Goal: Find specific page/section: Find specific page/section

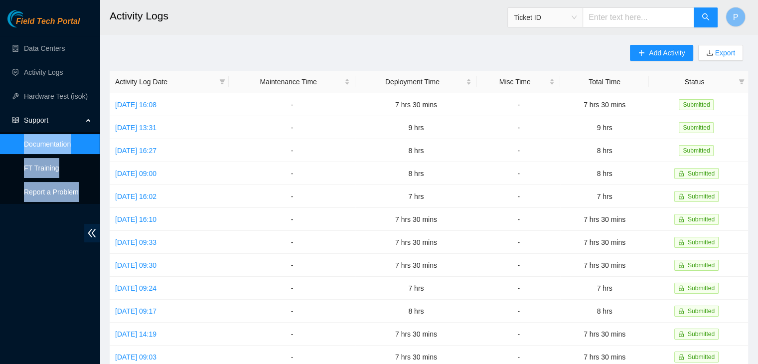
click at [56, 310] on div "Field Tech Portal Data Centers Activity Logs Hardware Test (isok) Support Docum…" at bounding box center [50, 187] width 100 height 354
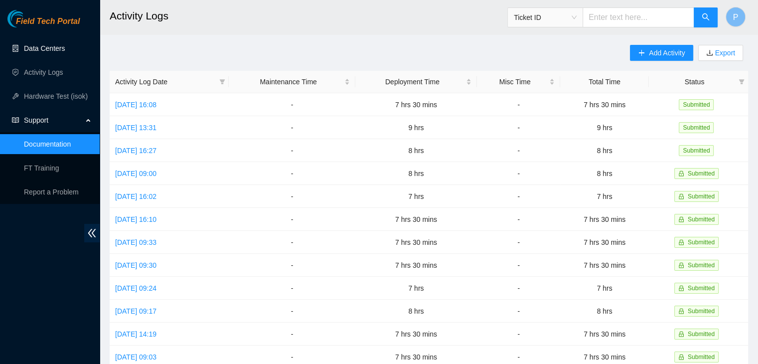
click at [65, 44] on link "Data Centers" at bounding box center [44, 48] width 41 height 8
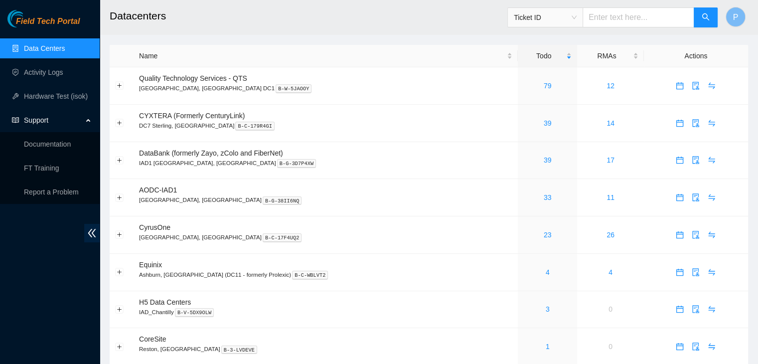
click at [9, 294] on div "Field Tech Portal Data Centers Activity Logs Hardware Test (isok) Support Docum…" at bounding box center [50, 187] width 100 height 354
click at [43, 76] on link "Activity Logs" at bounding box center [43, 72] width 39 height 8
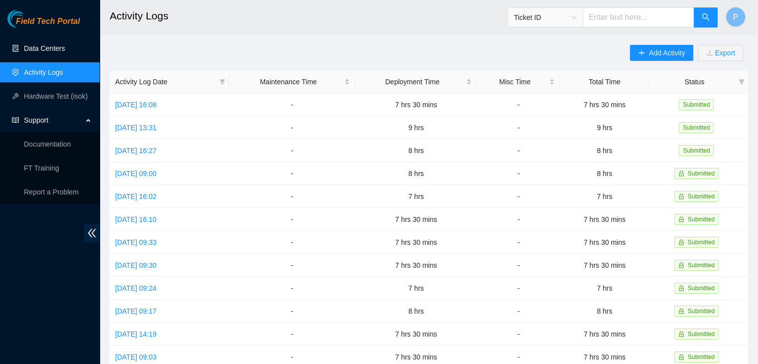
click at [54, 51] on link "Data Centers" at bounding box center [44, 48] width 41 height 8
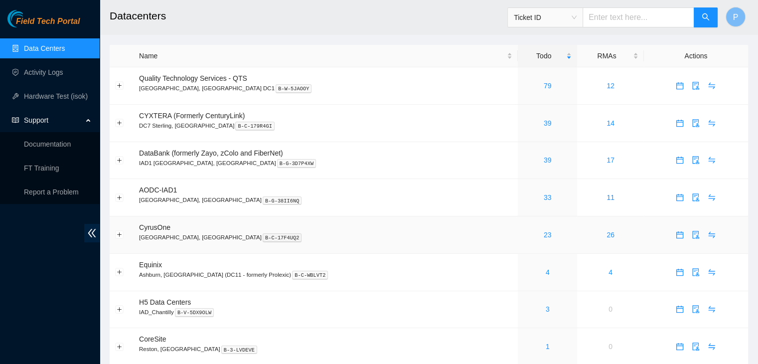
scroll to position [36, 0]
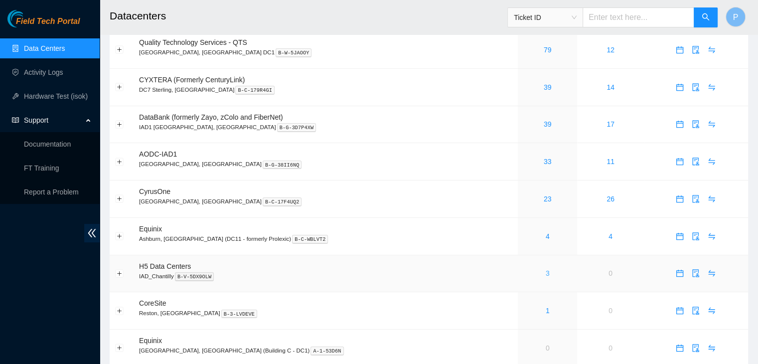
click at [546, 274] on link "3" at bounding box center [548, 273] width 4 height 8
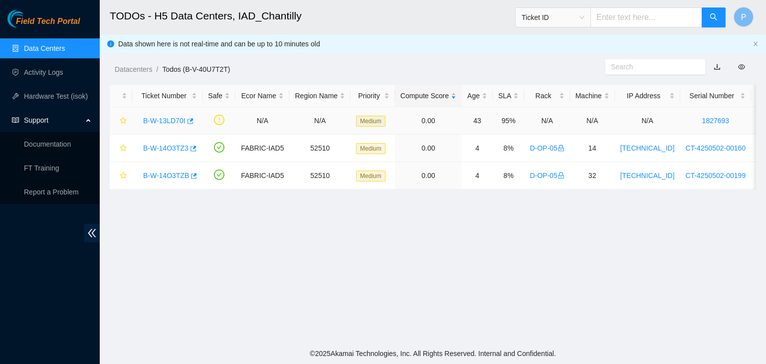
click at [156, 125] on div "B-W-13LD70I" at bounding box center [167, 121] width 59 height 16
click at [157, 122] on link "B-W-13LD70I" at bounding box center [164, 121] width 42 height 8
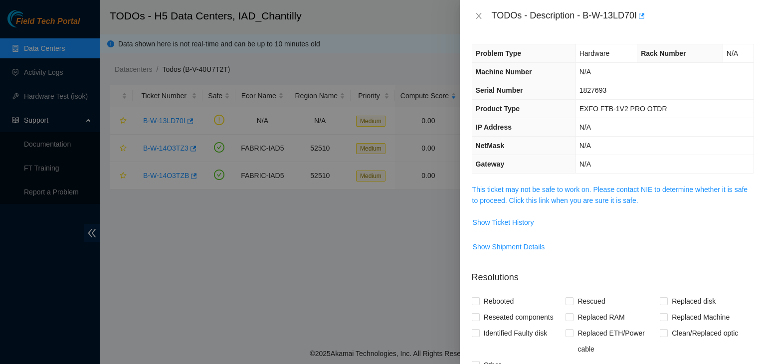
click at [575, 194] on span "This ticket may not be safe to work on. Please contact NIE to determine whether…" at bounding box center [612, 195] width 281 height 22
click at [573, 200] on link "This ticket may not be safe to work on. Please contact NIE to determine whether…" at bounding box center [609, 194] width 275 height 19
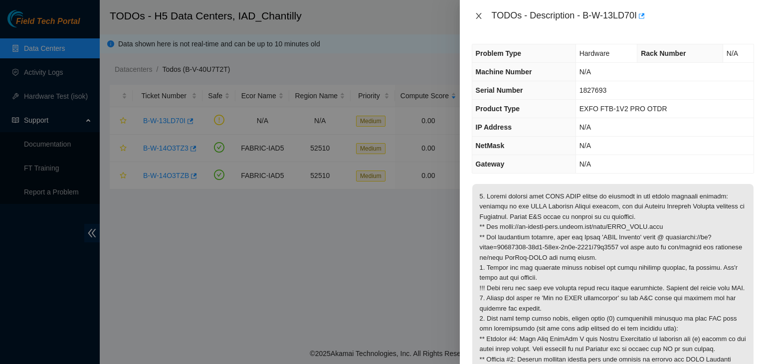
click at [476, 13] on icon "close" at bounding box center [478, 16] width 5 height 6
